Goal: Task Accomplishment & Management: Manage account settings

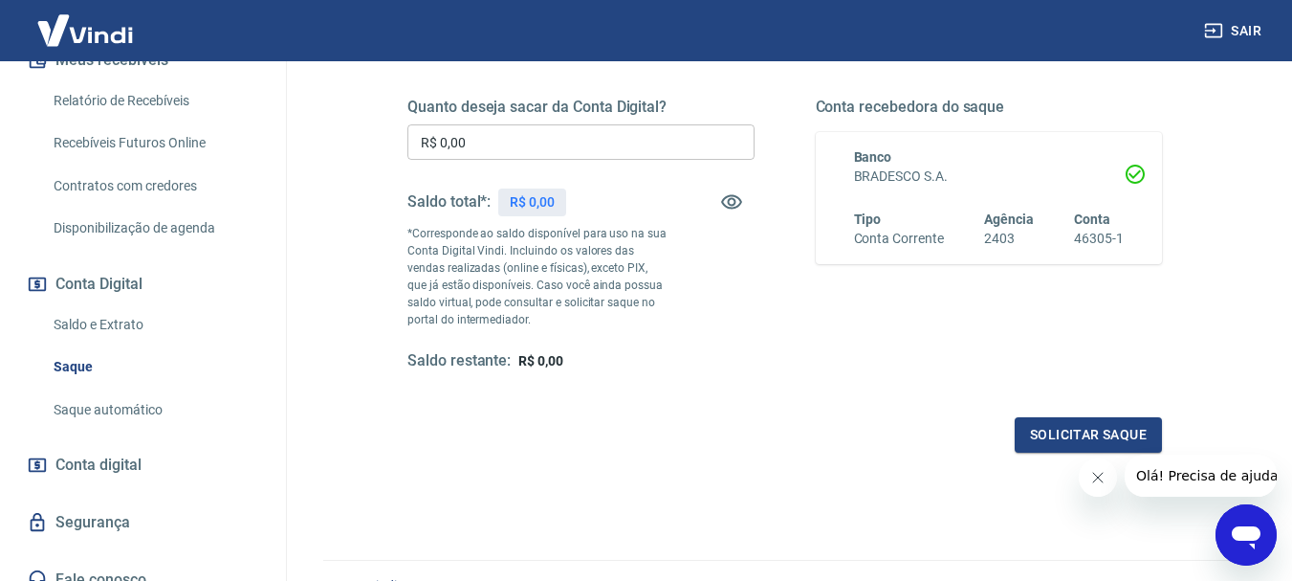
scroll to position [383, 0]
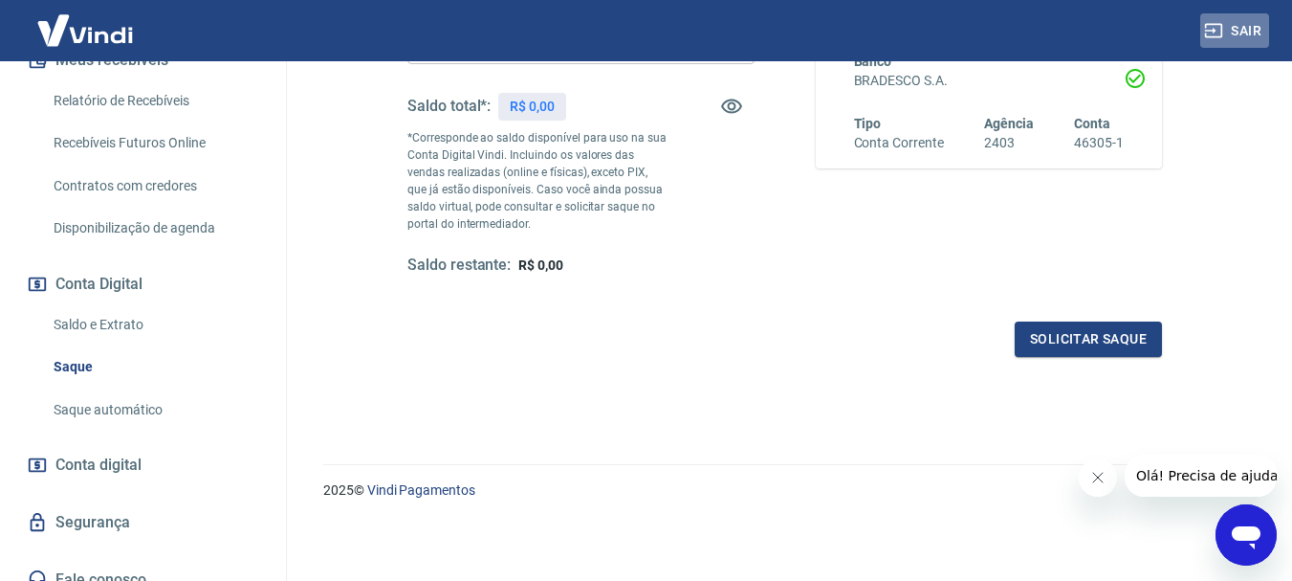
click at [1221, 25] on icon "button" at bounding box center [1213, 31] width 17 height 14
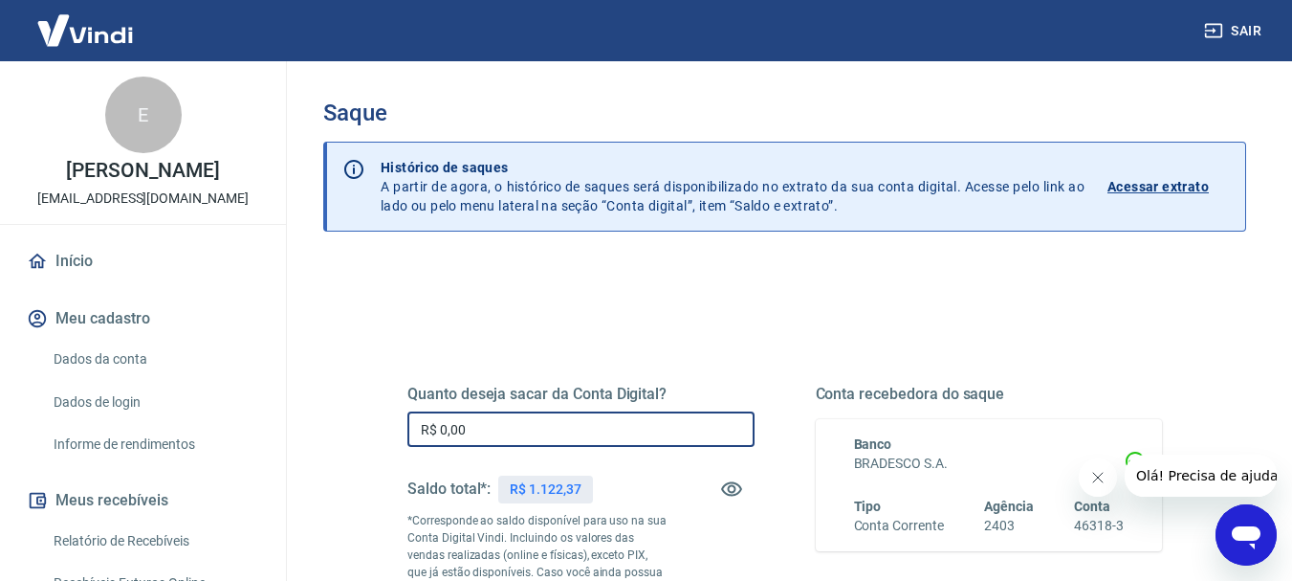
click at [505, 431] on input "R$ 0,00" at bounding box center [580, 428] width 347 height 35
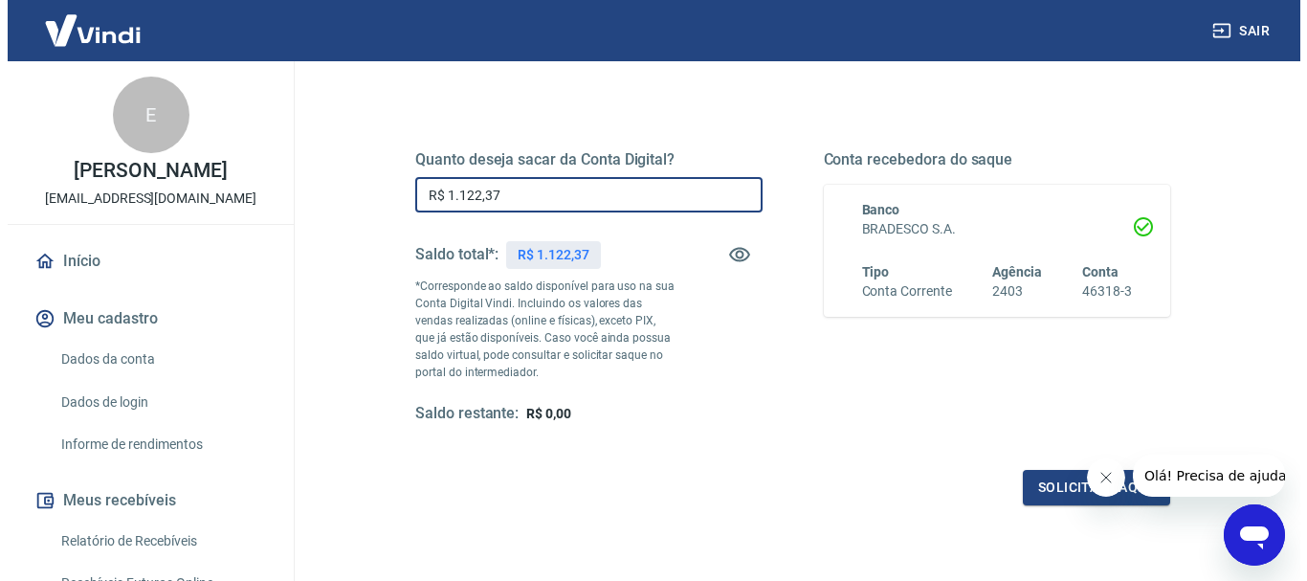
scroll to position [287, 0]
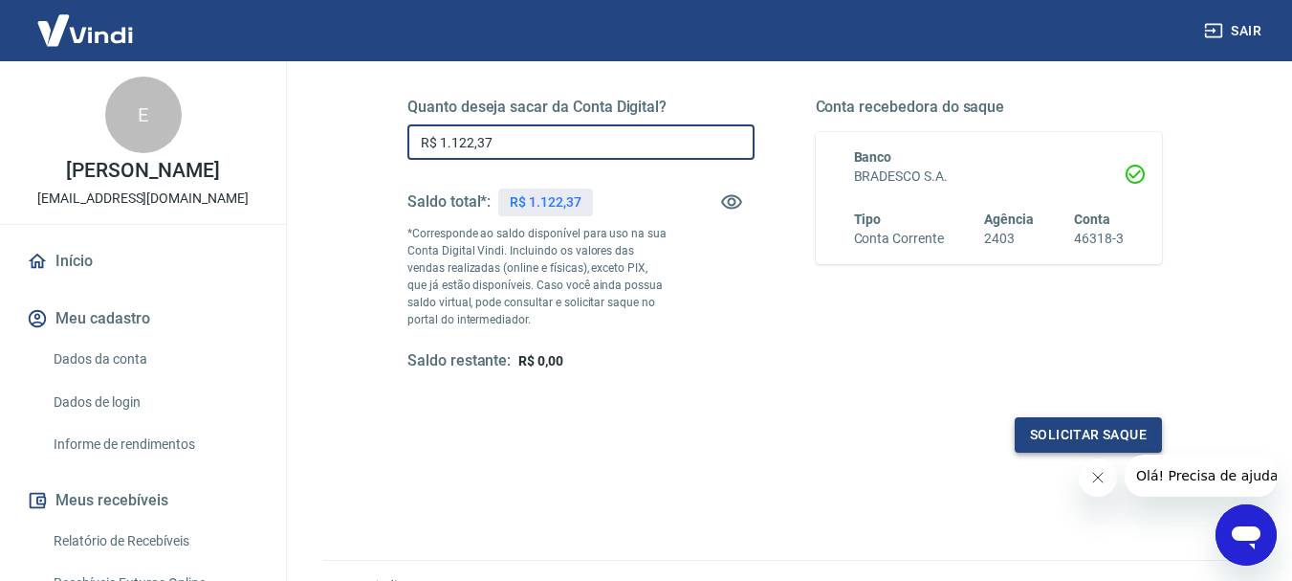
type input "R$ 1.122,37"
click at [1080, 439] on button "Solicitar saque" at bounding box center [1088, 434] width 147 height 35
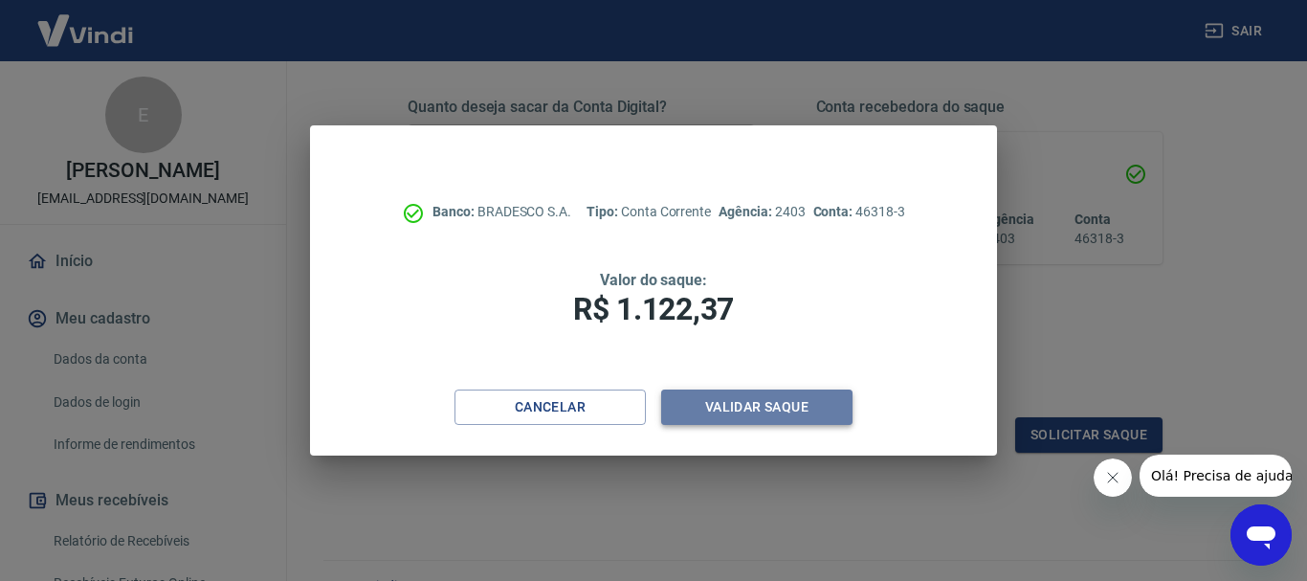
click at [792, 404] on button "Validar saque" at bounding box center [756, 406] width 191 height 35
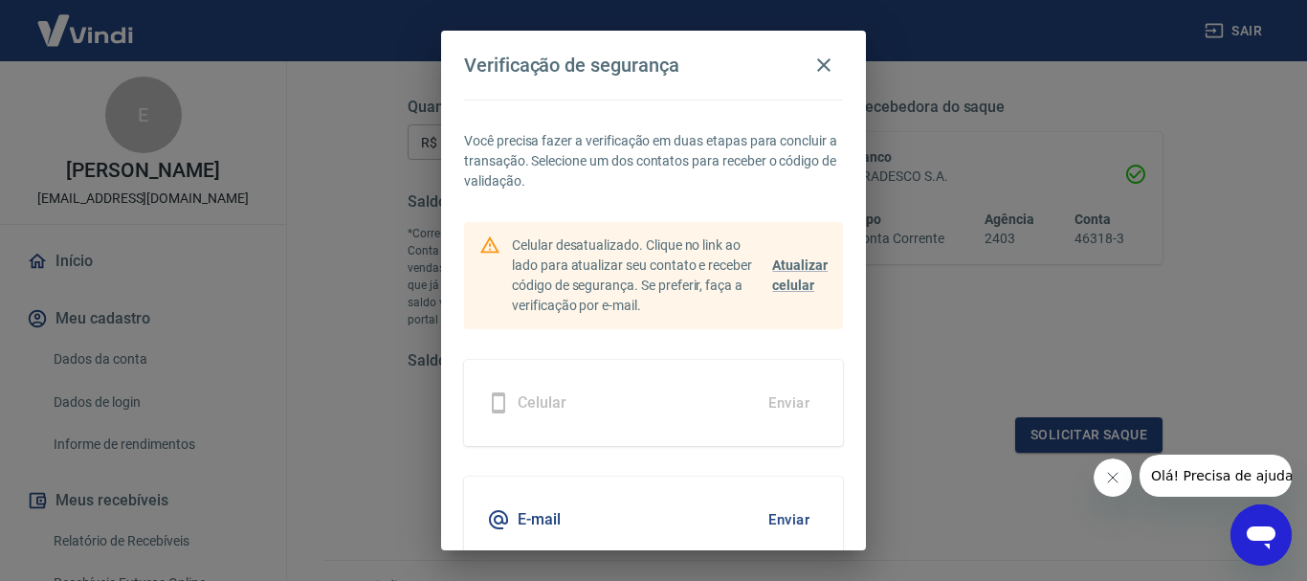
click at [764, 516] on button "Enviar" at bounding box center [789, 519] width 62 height 40
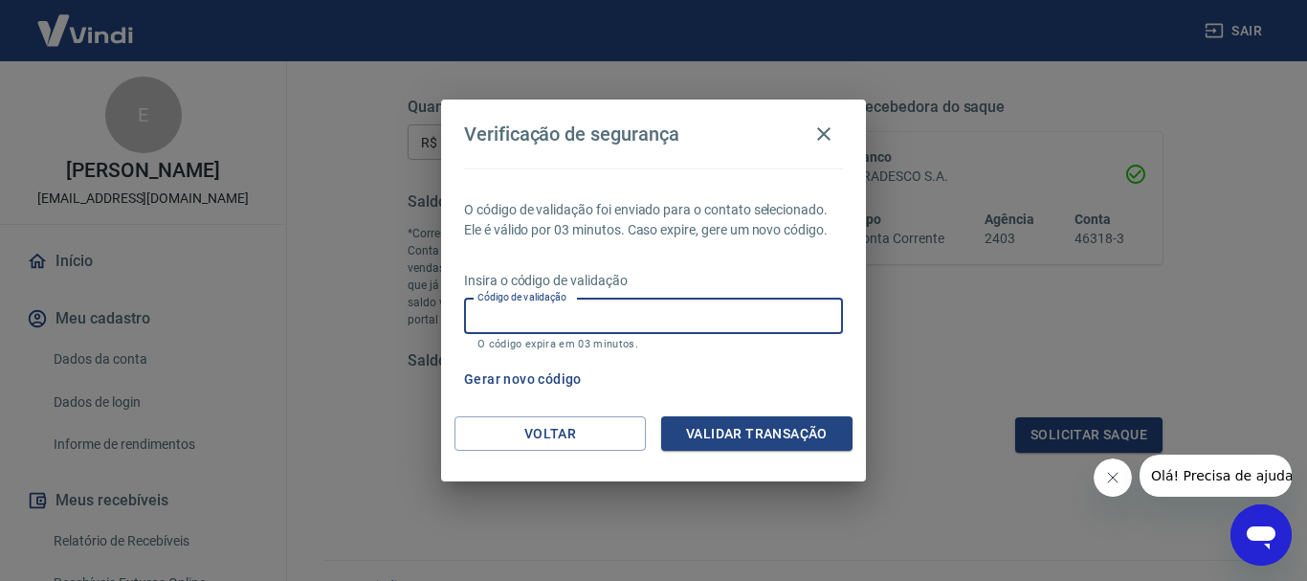
click at [566, 319] on input "Código de validação" at bounding box center [653, 315] width 379 height 35
type input "928281"
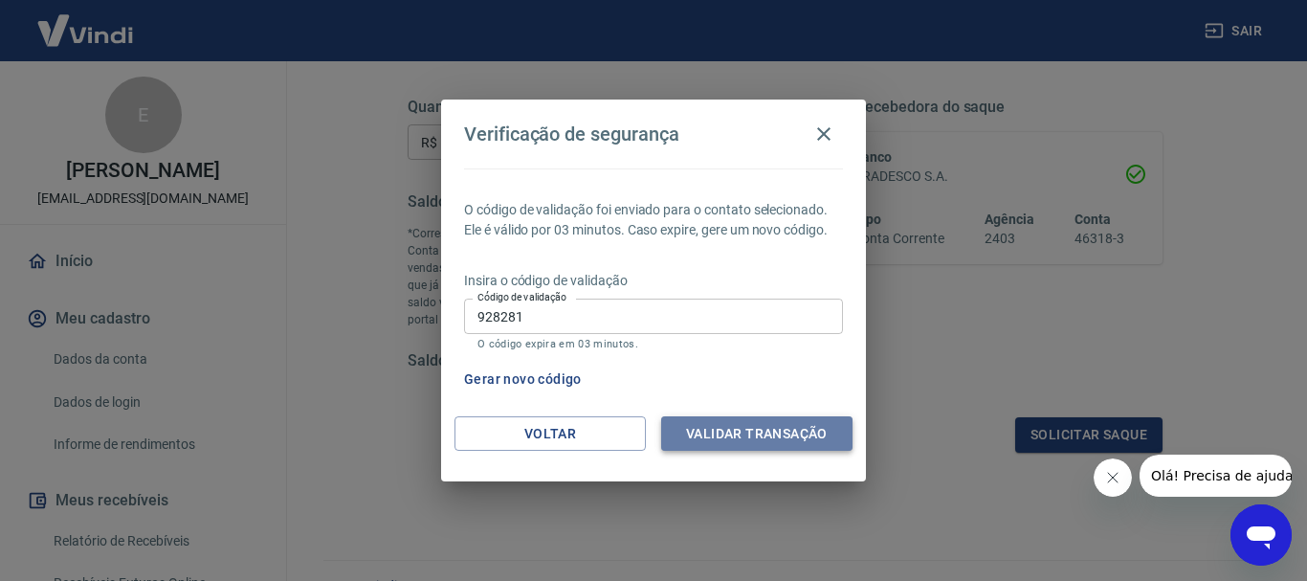
click at [739, 423] on button "Validar transação" at bounding box center [756, 433] width 191 height 35
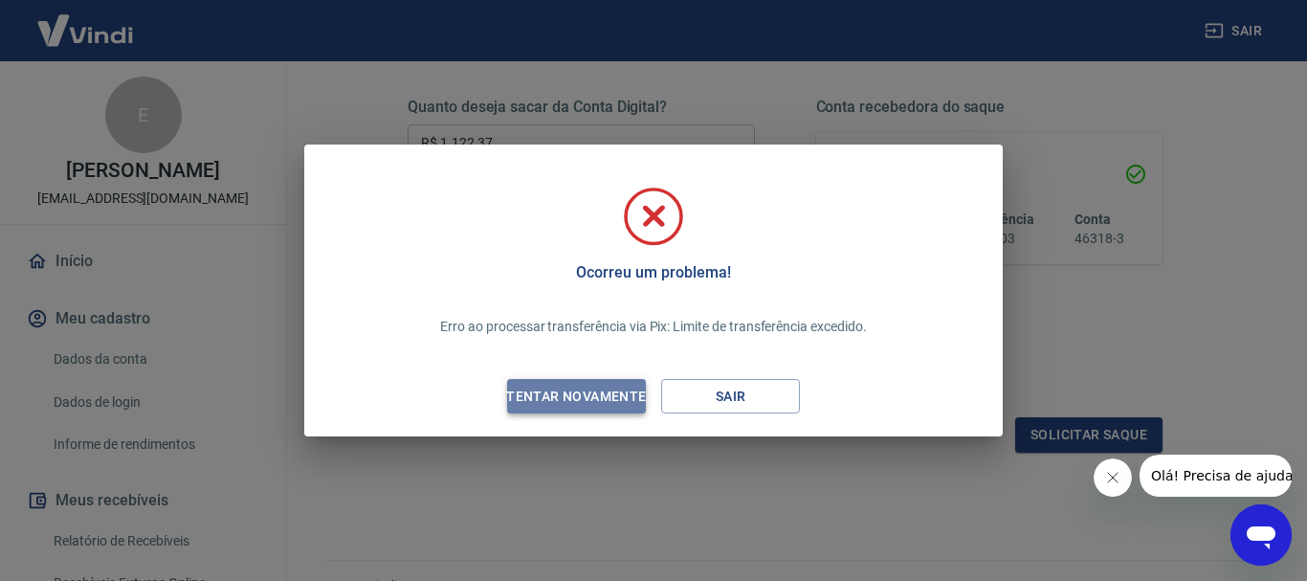
click at [572, 388] on div "Tentar novamente" at bounding box center [576, 397] width 186 height 24
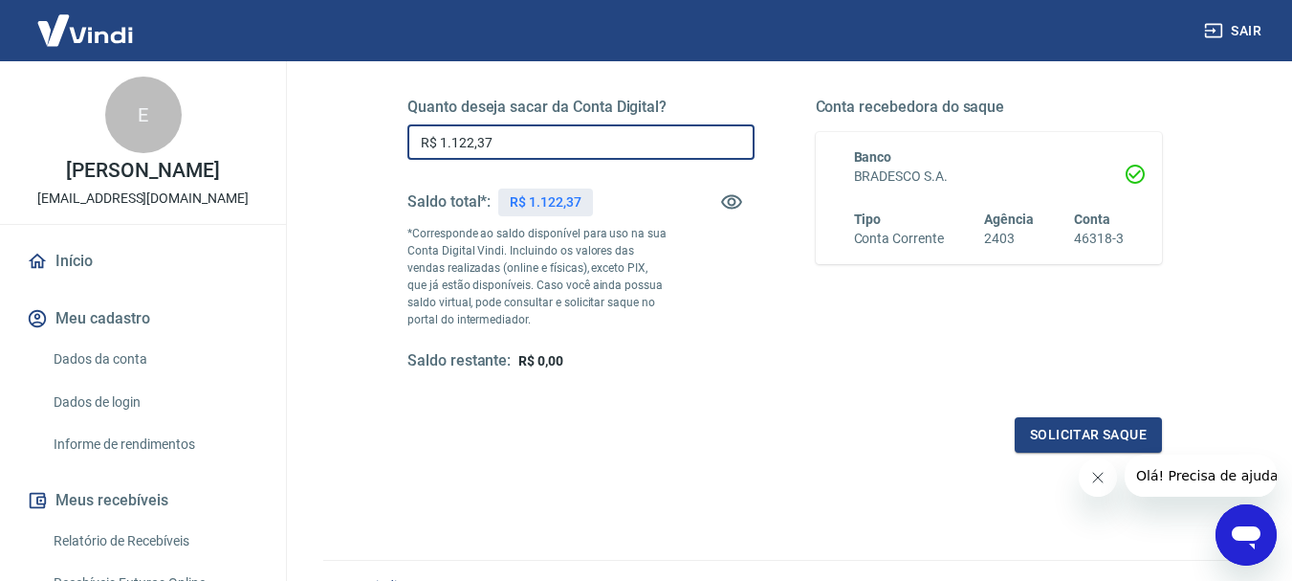
drag, startPoint x: 440, startPoint y: 143, endPoint x: 565, endPoint y: 161, distance: 126.5
click at [565, 161] on div "Quanto deseja sacar da Conta Digital? R$ 1.122,37 ​ Saldo total*: R$ 1.122,37 *…" at bounding box center [580, 235] width 347 height 274
type input "R$ 999,99"
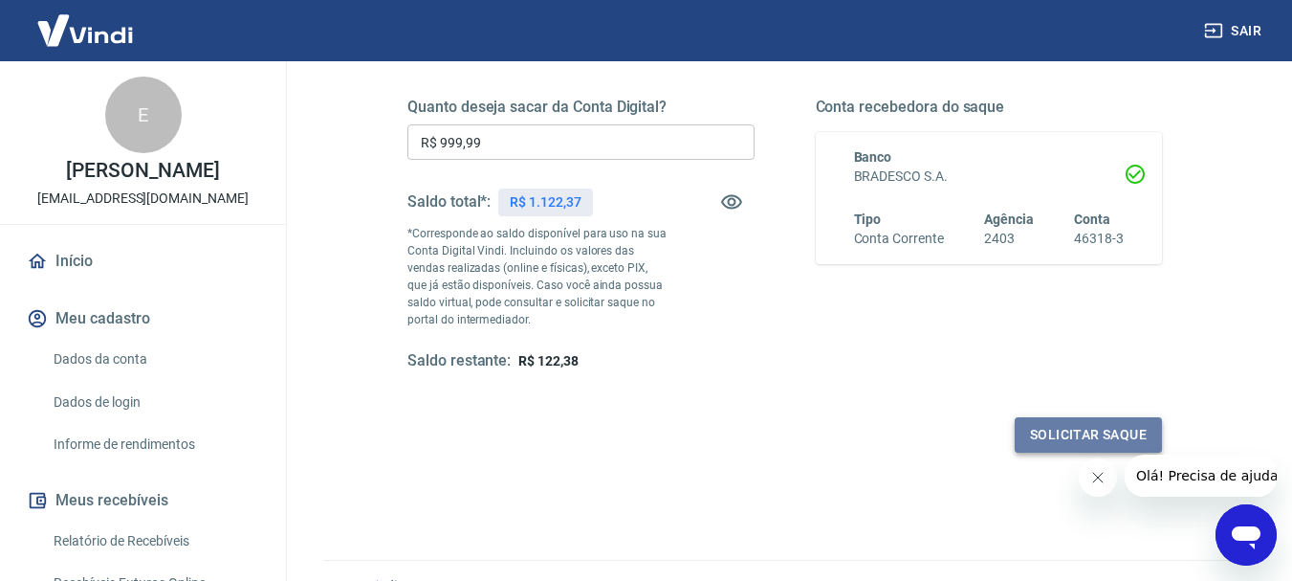
click at [1063, 429] on button "Solicitar saque" at bounding box center [1088, 434] width 147 height 35
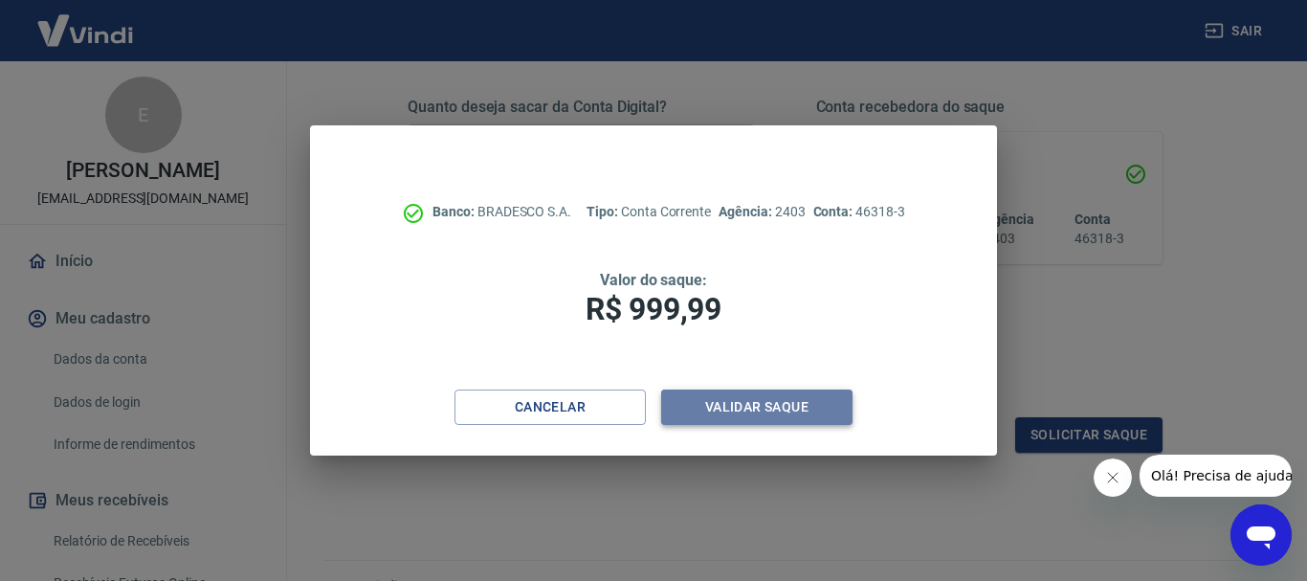
click at [726, 405] on button "Validar saque" at bounding box center [756, 406] width 191 height 35
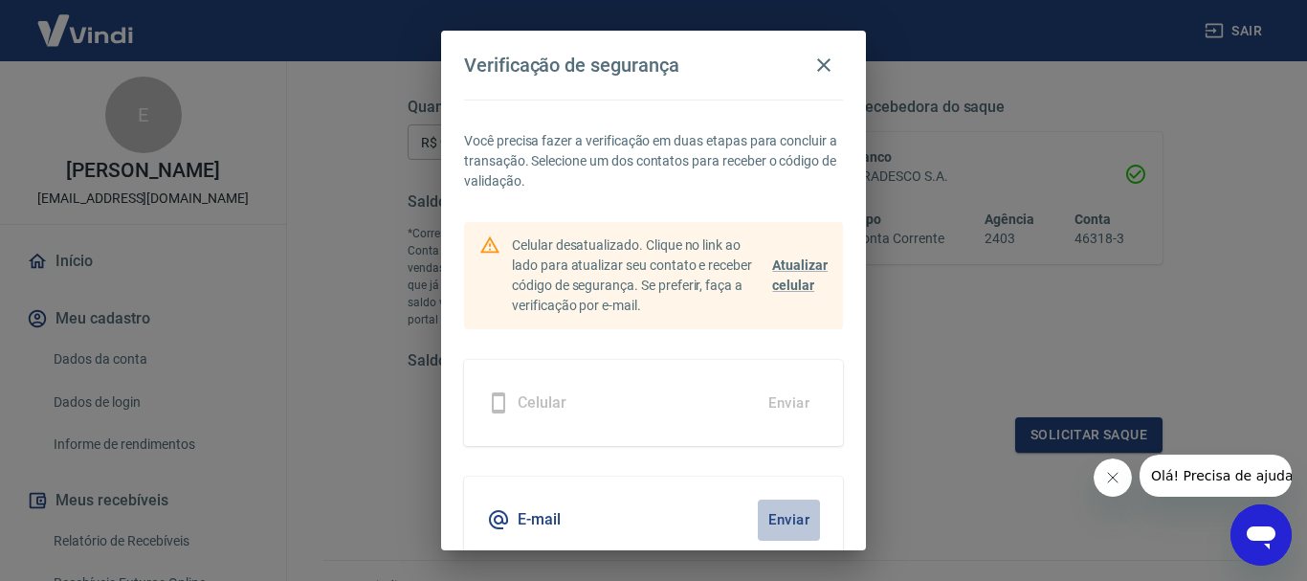
click at [769, 515] on button "Enviar" at bounding box center [789, 519] width 62 height 40
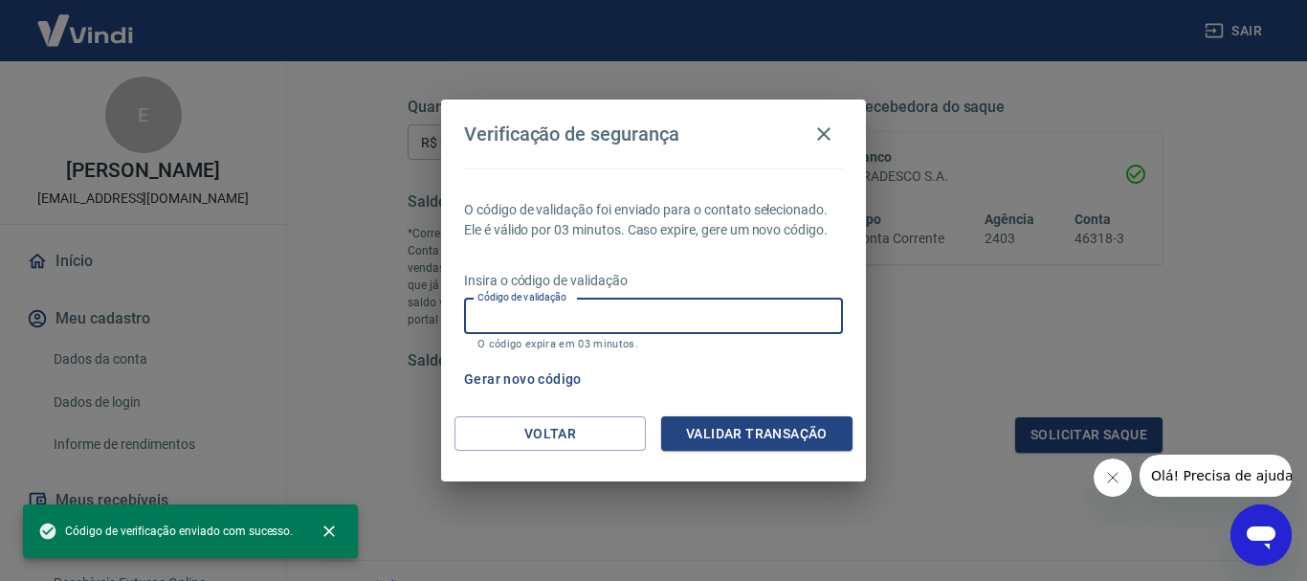
click at [584, 326] on input "Código de validação" at bounding box center [653, 315] width 379 height 35
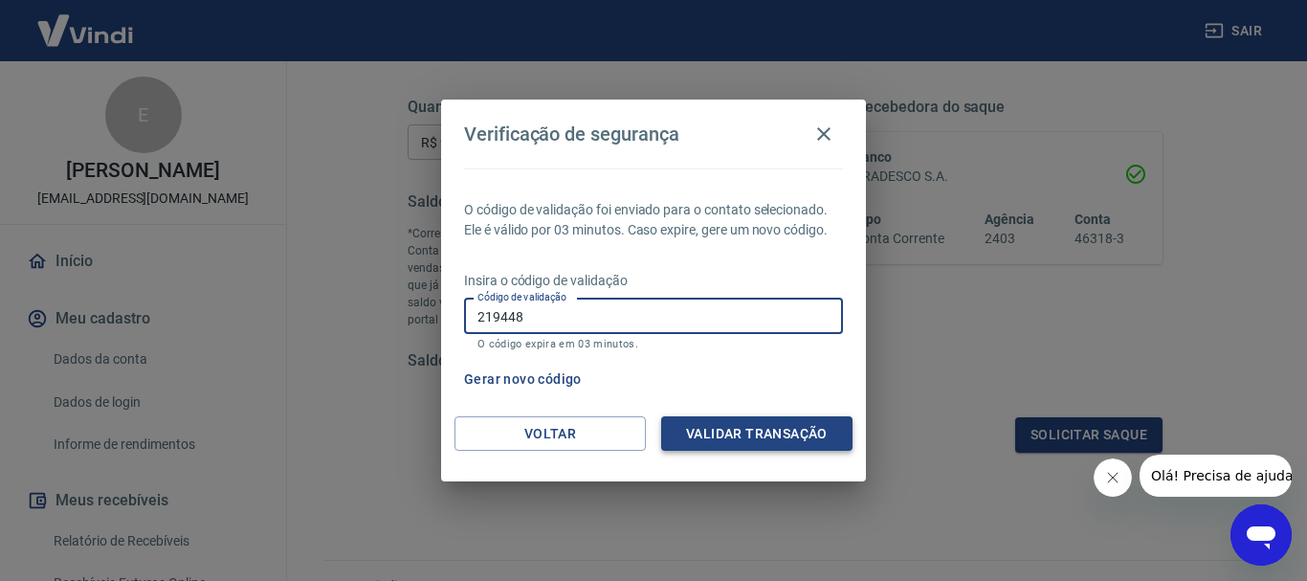
type input "219448"
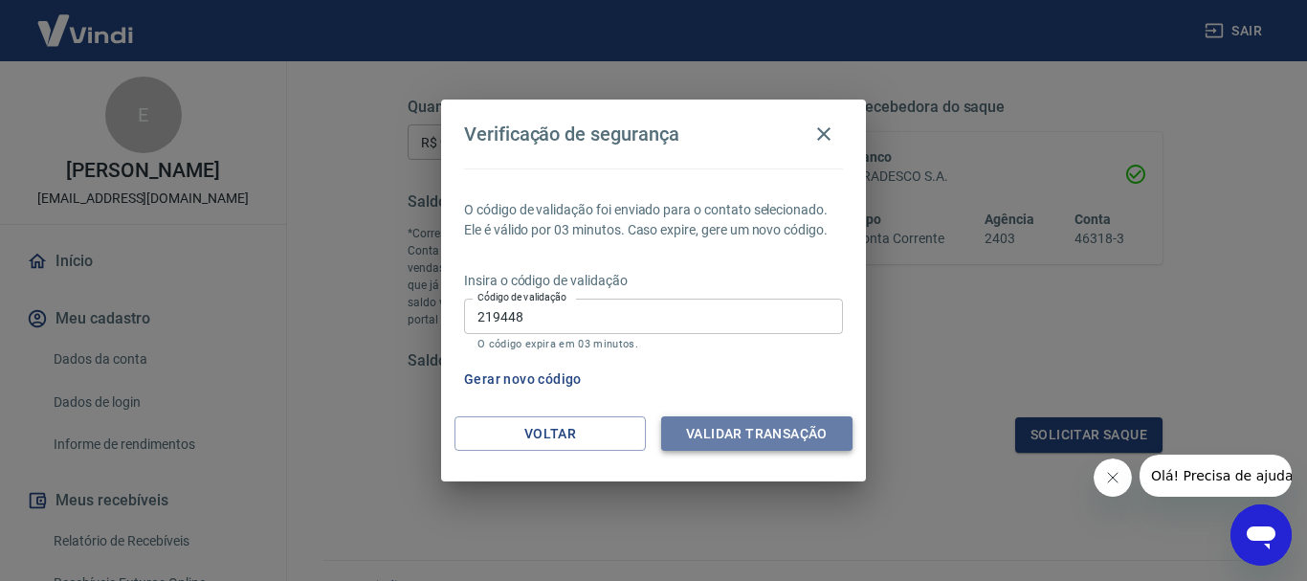
click at [760, 435] on button "Validar transação" at bounding box center [756, 433] width 191 height 35
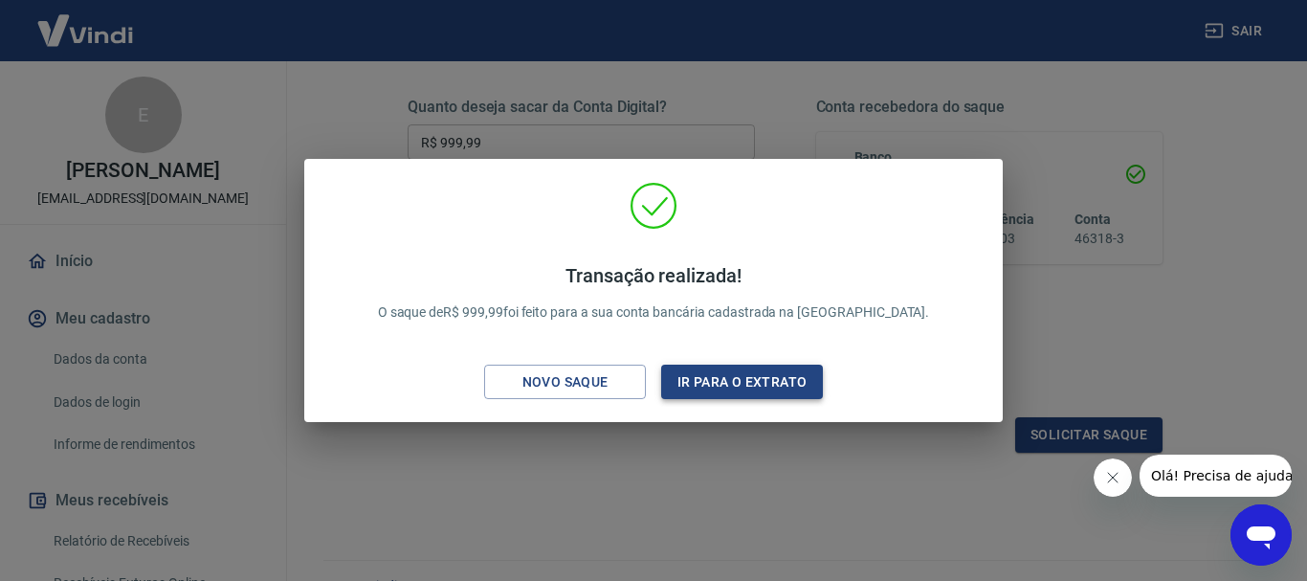
click at [673, 380] on button "Ir para o extrato" at bounding box center [742, 381] width 162 height 35
